Goal: Obtain resource: Obtain resource

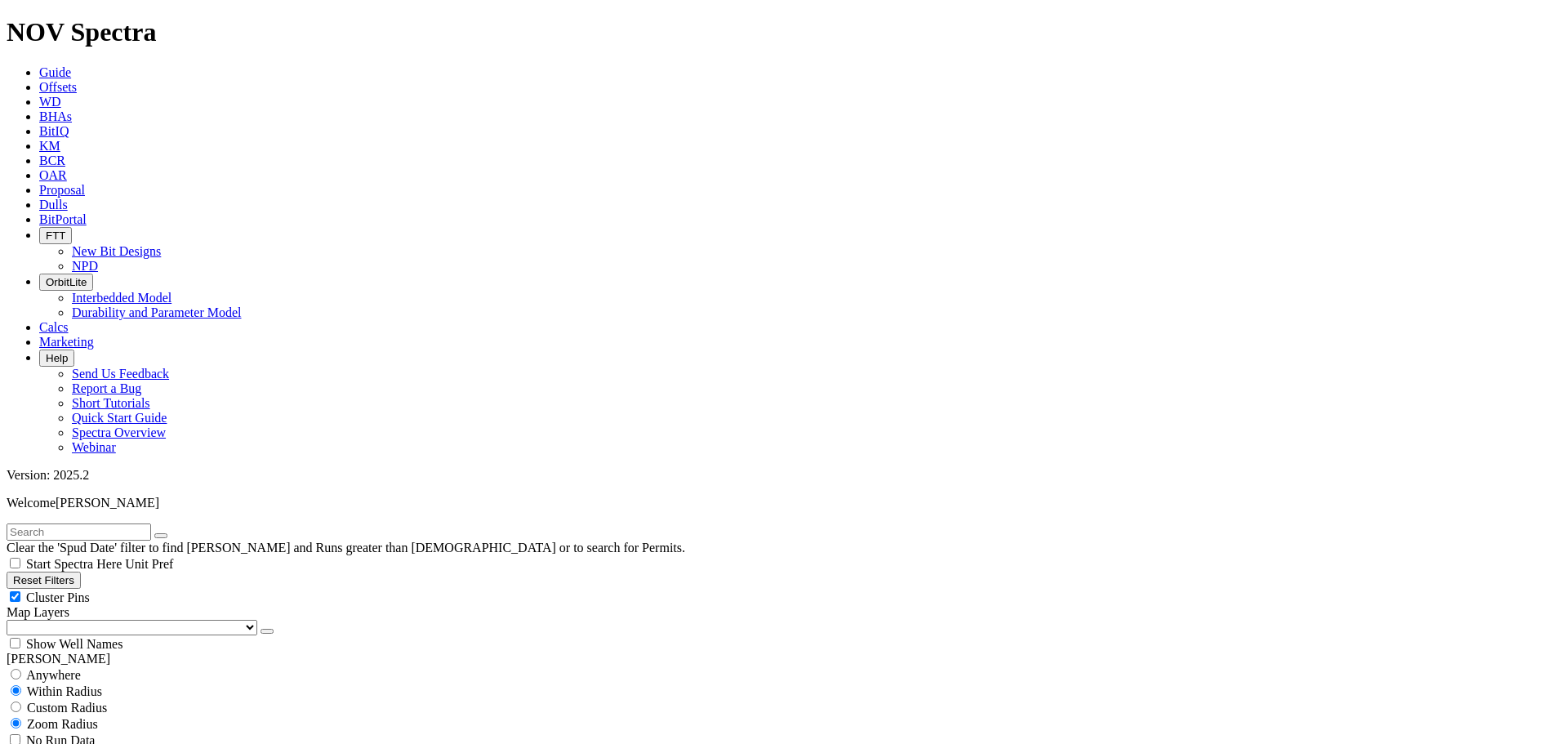
scroll to position [490, 0]
click at [81, 572] on button "Reset Filters" at bounding box center [43, 580] width 74 height 17
checkbox input "true"
select select "8.5"
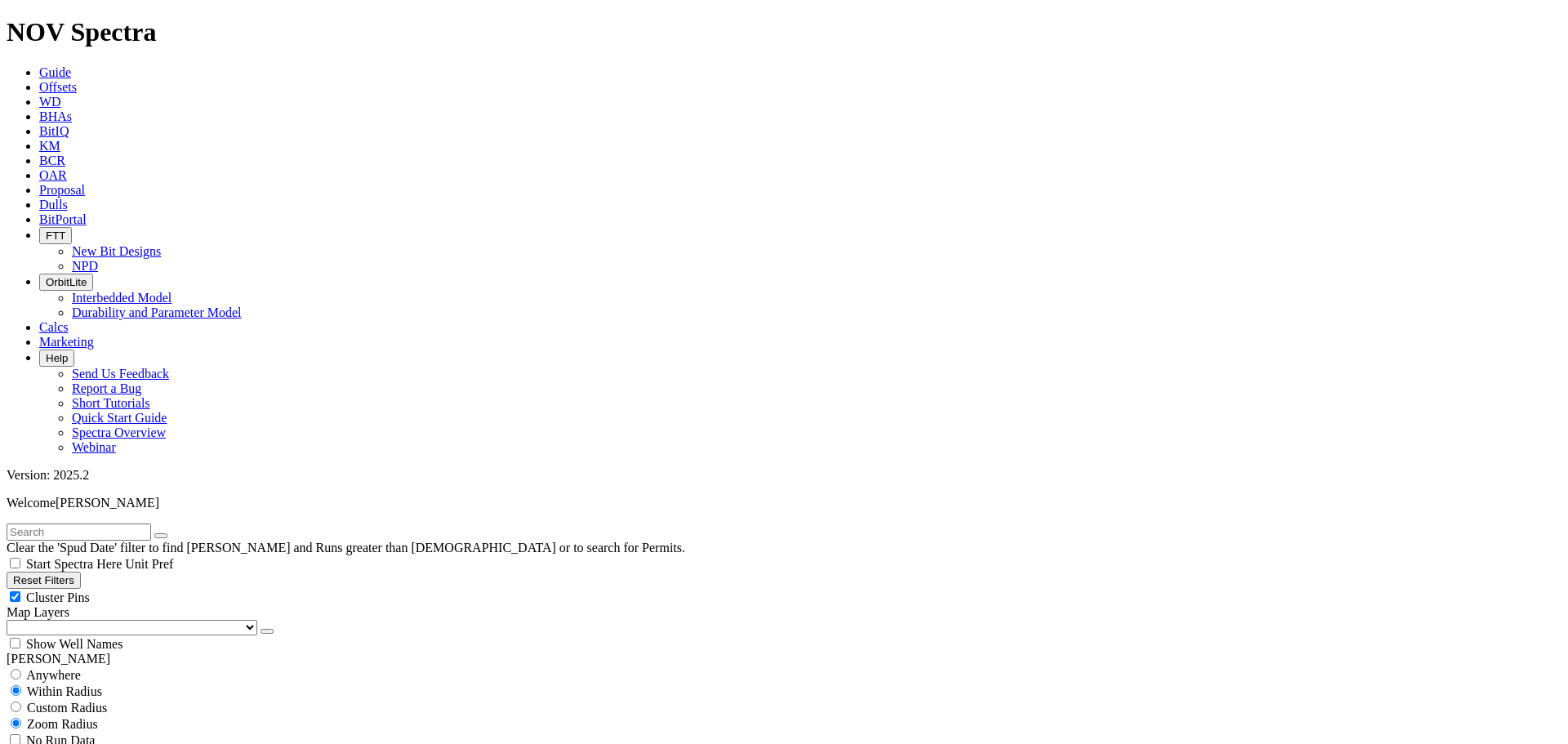
checkbox input "false"
select select "? number:8.5 ?"
